Goal: Find specific page/section: Find specific page/section

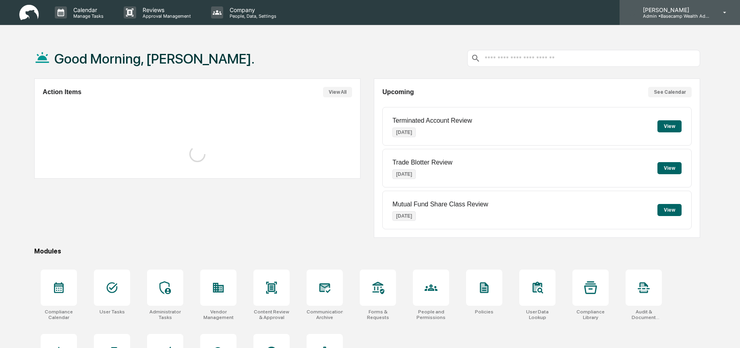
click at [675, 16] on p "Admin • Basecamp Wealth Advisors" at bounding box center [674, 16] width 75 height 6
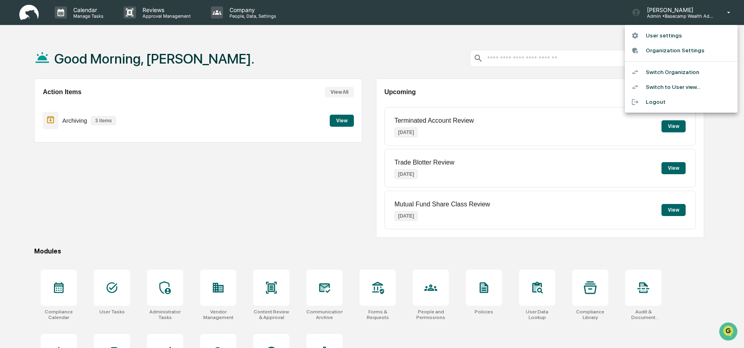
click at [283, 249] on div at bounding box center [372, 174] width 744 height 348
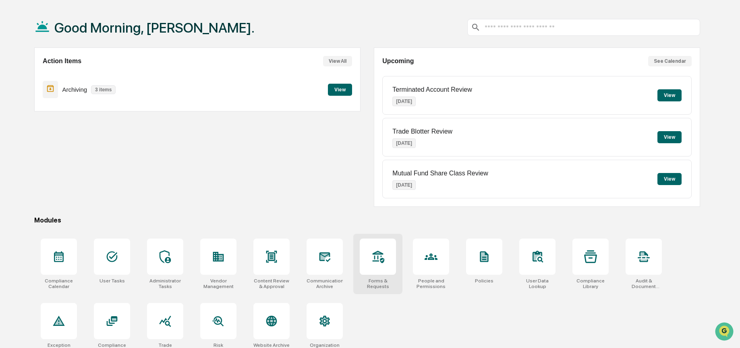
scroll to position [37, 0]
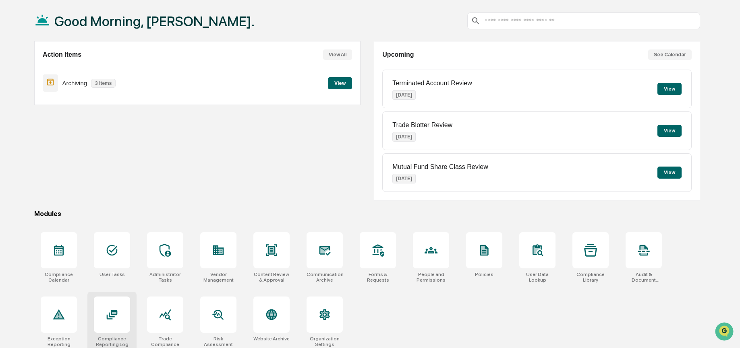
click at [123, 325] on div at bounding box center [112, 315] width 36 height 36
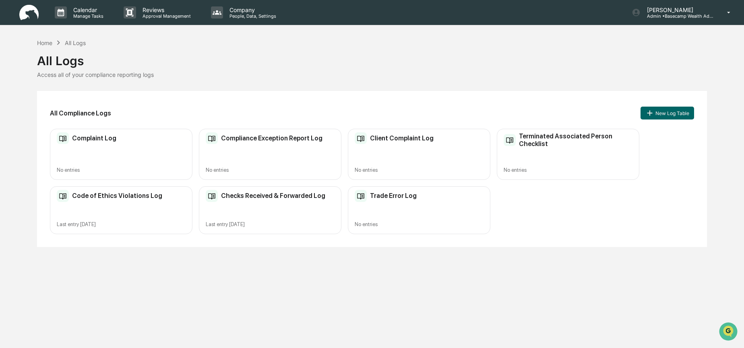
click at [157, 150] on div "Complaint Log No entries" at bounding box center [121, 154] width 143 height 51
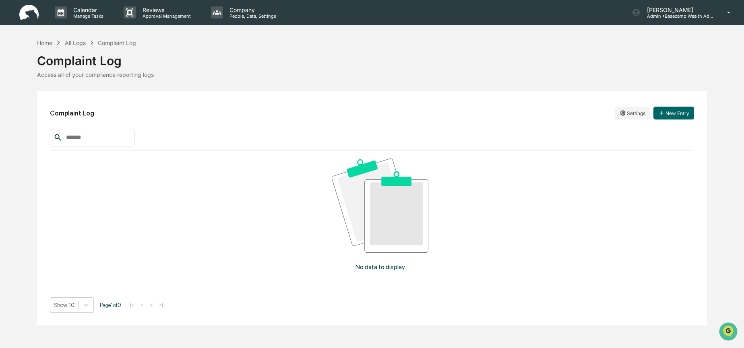
click at [292, 44] on div "Home All Logs Complaint Log Complaint Log Access all of your compliance reporti…" at bounding box center [372, 58] width 670 height 40
click at [42, 42] on div "Home" at bounding box center [44, 42] width 15 height 7
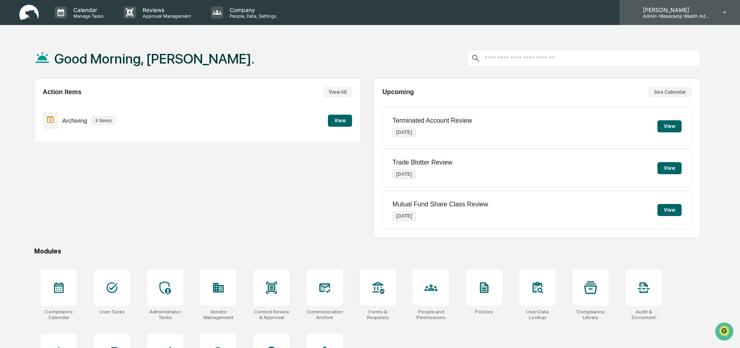
click at [691, 16] on p "Admin • Basecamp Wealth Advisors" at bounding box center [674, 16] width 75 height 6
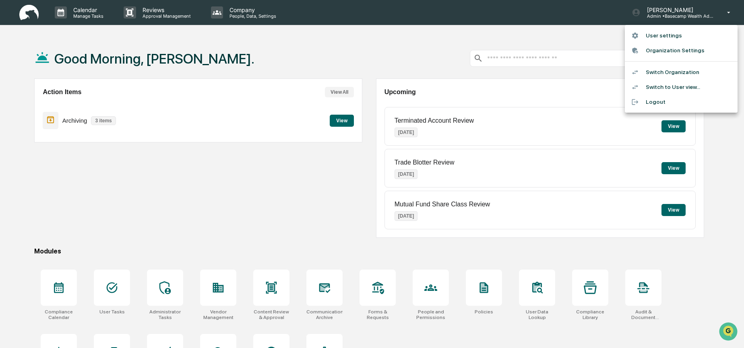
click at [687, 74] on li "Switch Organization" at bounding box center [681, 72] width 113 height 15
